Goal: Information Seeking & Learning: Find specific page/section

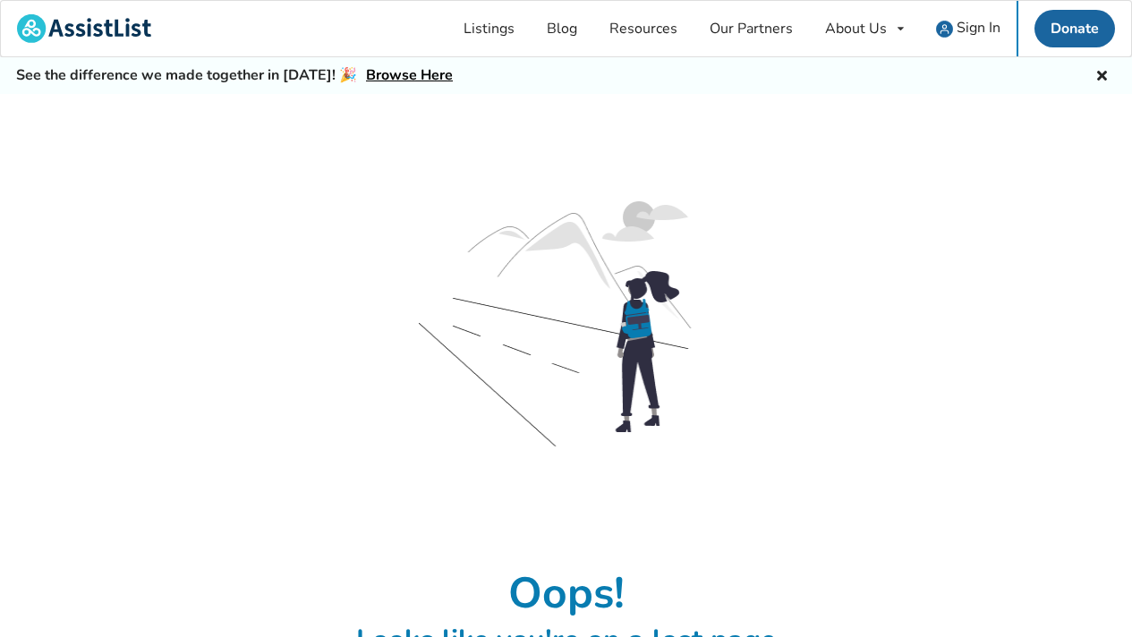
click at [394, 74] on link "Browse Here" at bounding box center [409, 75] width 87 height 20
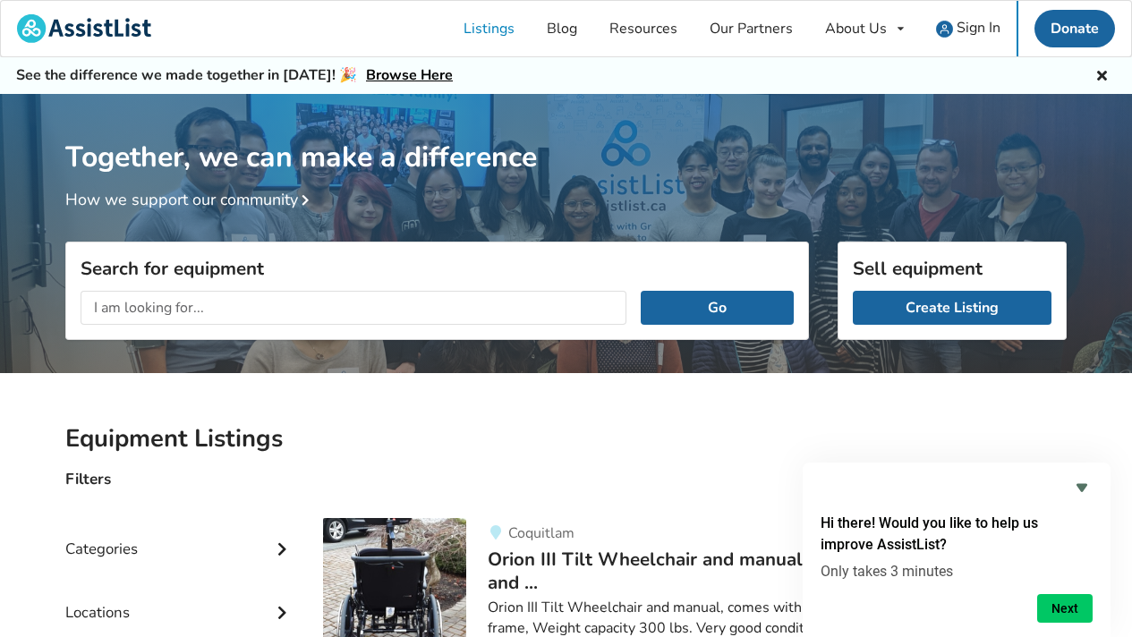
click at [106, 542] on div "Categories" at bounding box center [179, 536] width 229 height 64
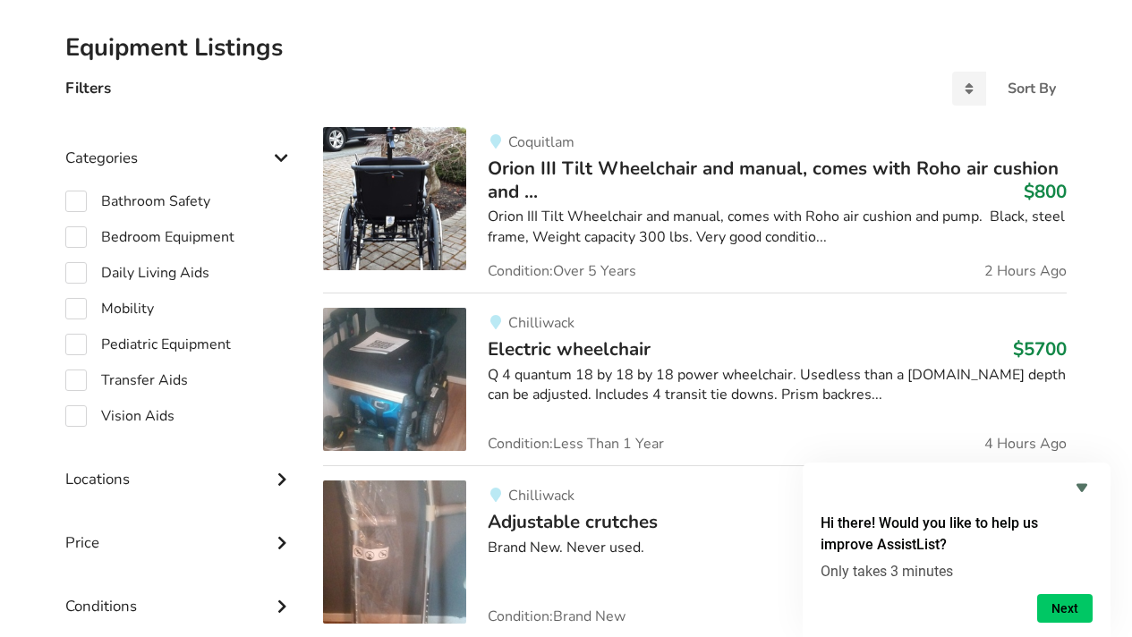
scroll to position [389, 0]
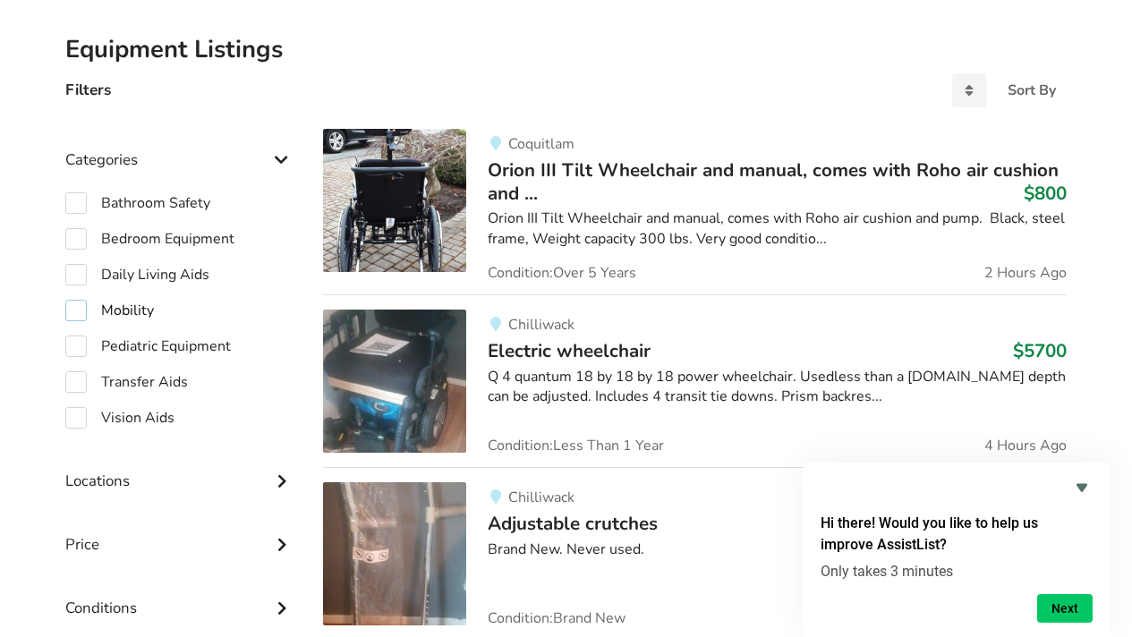
click at [132, 301] on label "Mobility" at bounding box center [109, 310] width 89 height 21
checkbox input "true"
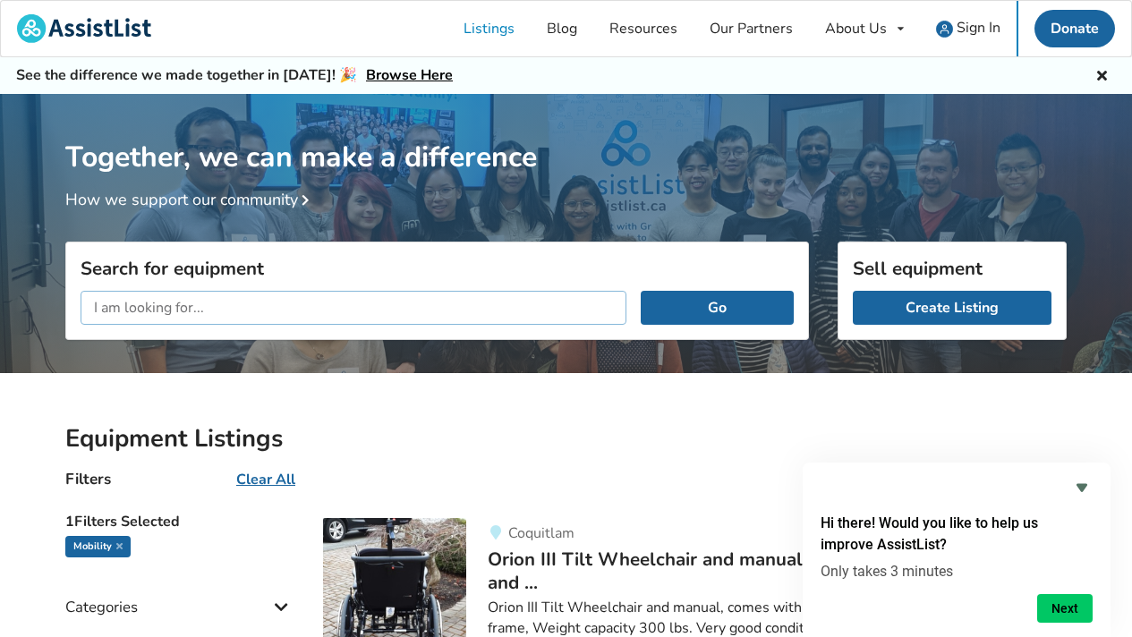
click at [111, 302] on input "text" at bounding box center [354, 308] width 546 height 34
type input "concentrator"
click at [641, 291] on button "Go" at bounding box center [717, 308] width 153 height 34
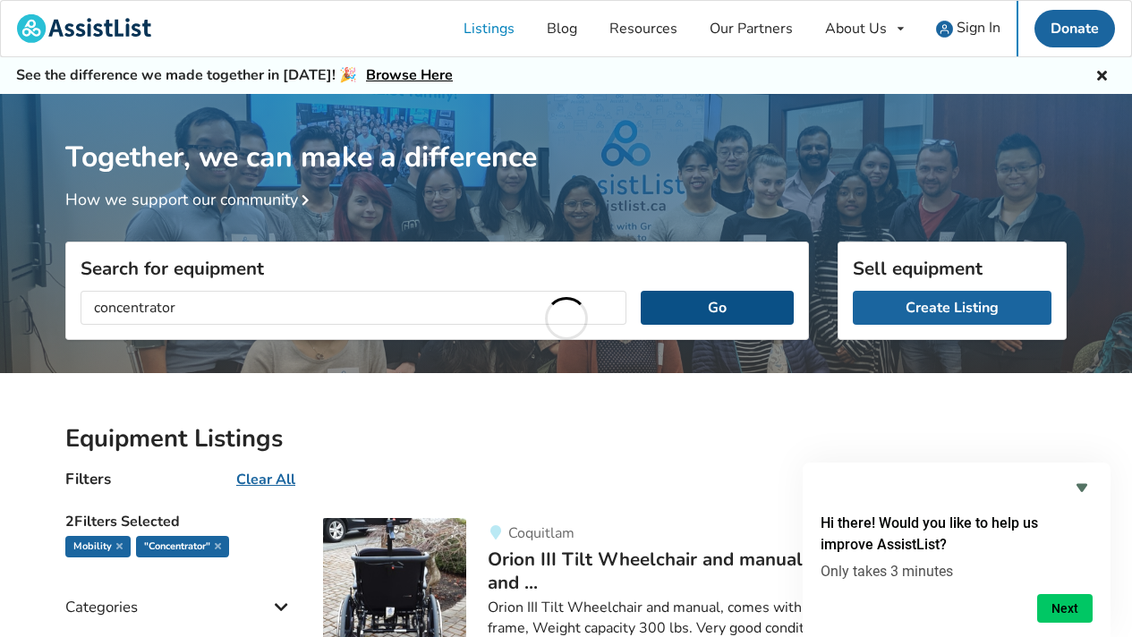
click at [737, 306] on button "Go" at bounding box center [717, 308] width 153 height 34
click at [736, 309] on button "Go" at bounding box center [717, 308] width 153 height 34
